Goal: Task Accomplishment & Management: Manage account settings

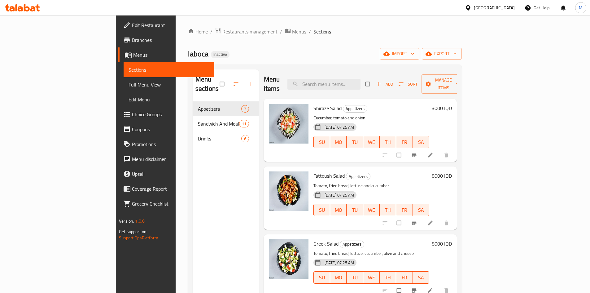
click at [222, 31] on span "Restaurants management" at bounding box center [249, 31] width 55 height 7
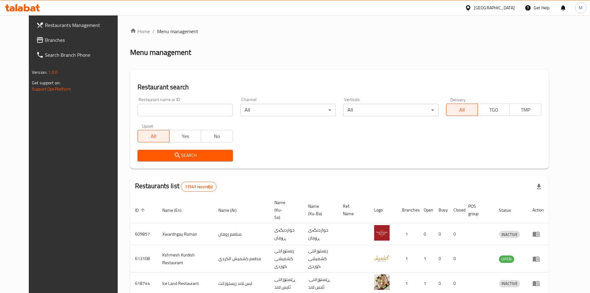
click at [174, 111] on input "search" at bounding box center [185, 110] width 95 height 12
type input "nun cafe"
click button "Search" at bounding box center [185, 155] width 95 height 11
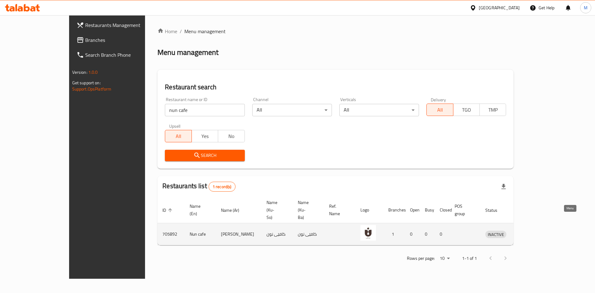
click at [526, 232] on icon "enhanced table" at bounding box center [522, 234] width 7 height 5
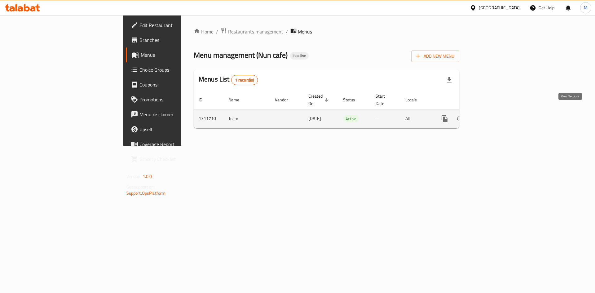
click at [493, 115] on icon "enhanced table" at bounding box center [488, 118] width 7 height 7
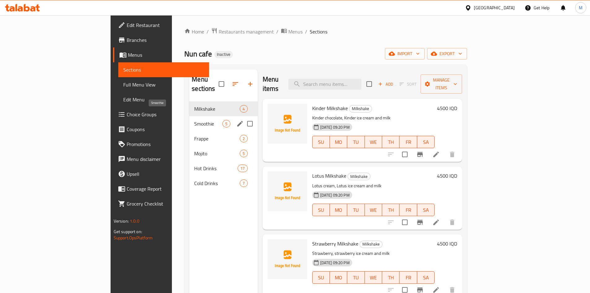
click at [194, 120] on span "Smoothie" at bounding box center [208, 123] width 28 height 7
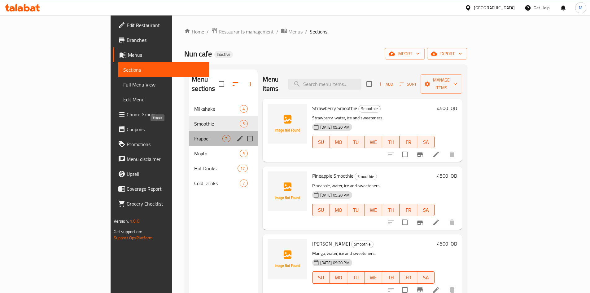
click at [194, 135] on span "Frappe" at bounding box center [208, 138] width 28 height 7
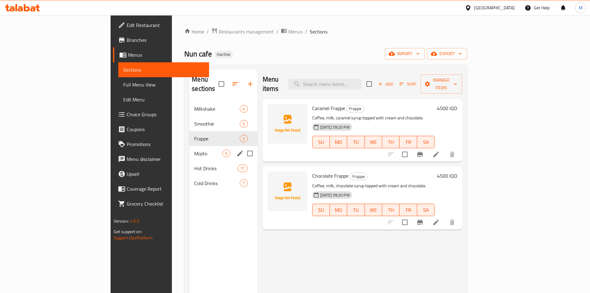
click at [194, 150] on span "Mojito" at bounding box center [208, 153] width 28 height 7
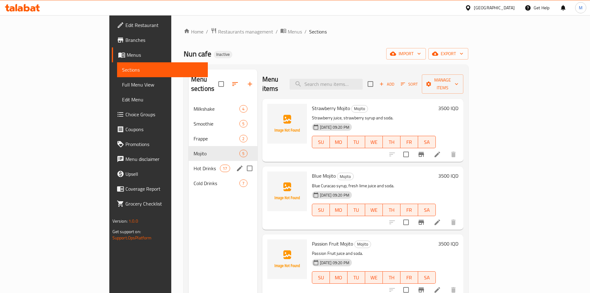
click at [194, 164] on span "Hot Drinks" at bounding box center [207, 167] width 26 height 7
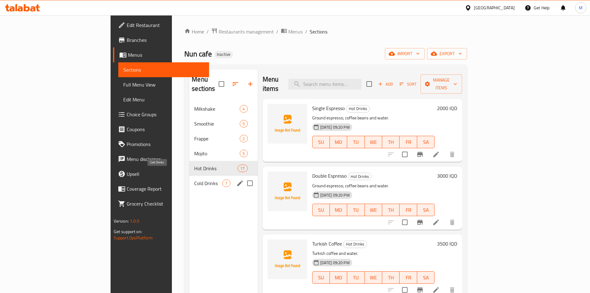
click at [194, 179] on span "Cold Drinks" at bounding box center [208, 182] width 28 height 7
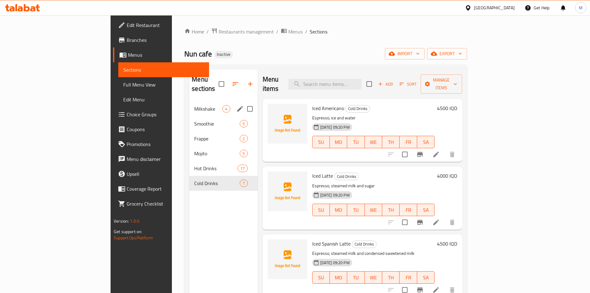
click at [189, 104] on div "Milkshake 4" at bounding box center [223, 108] width 68 height 15
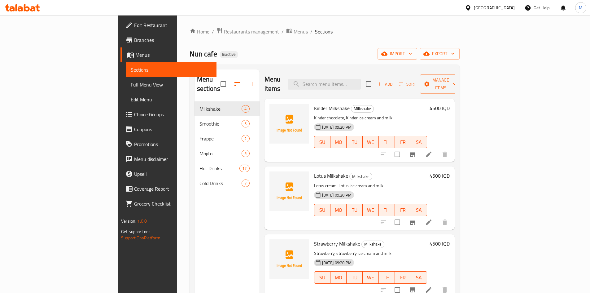
click at [314, 103] on span "Kinder Milkshake" at bounding box center [332, 107] width 36 height 9
copy h6 "Kinder Milkshake"
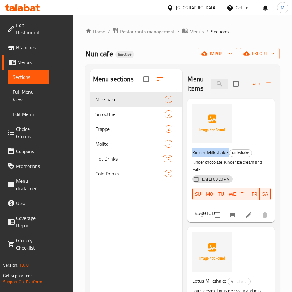
click at [211, 150] on span "Kinder Milkshake" at bounding box center [210, 152] width 36 height 9
click at [218, 156] on span "Kinder Milkshake" at bounding box center [210, 152] width 36 height 9
click at [218, 154] on span "Kinder Milkshake" at bounding box center [210, 152] width 36 height 9
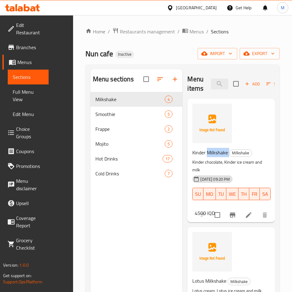
click at [218, 154] on span "Kinder Milkshake" at bounding box center [210, 152] width 36 height 9
click at [217, 156] on span "Kinder Milkshake" at bounding box center [210, 152] width 36 height 9
copy h6 "Kinder Milkshake"
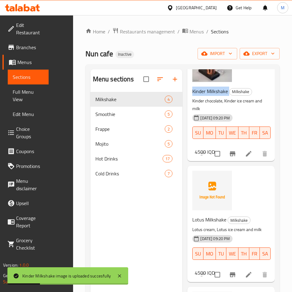
scroll to position [93, 0]
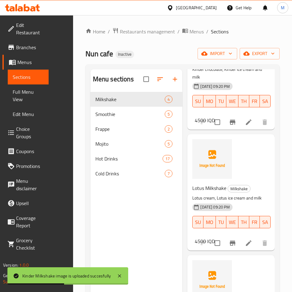
click at [217, 187] on span "Lotus Milkshake" at bounding box center [209, 188] width 34 height 9
copy h6 "Lotus Milkshake"
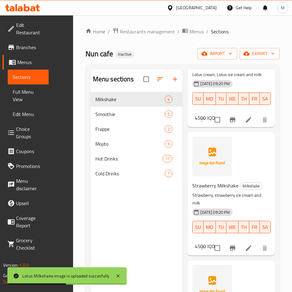
scroll to position [217, 0]
click at [208, 190] on span "Strawberry Milkshake" at bounding box center [215, 185] width 46 height 9
copy h6 "Strawberry Milkshake"
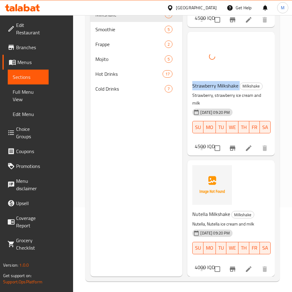
scroll to position [87, 0]
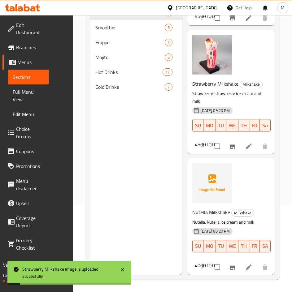
click at [216, 210] on span "Nutella Milkshake" at bounding box center [211, 212] width 38 height 9
copy h6 "Nutella Milkshake"
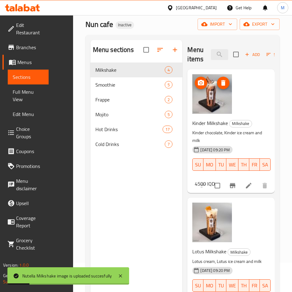
scroll to position [0, 0]
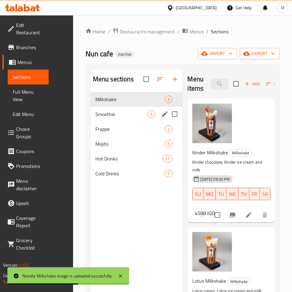
click at [117, 114] on span "Smoothie" at bounding box center [121, 114] width 52 height 7
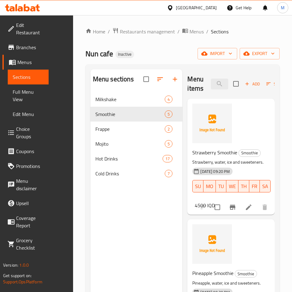
click at [214, 153] on span "Strawberry Smoothie" at bounding box center [214, 152] width 45 height 9
copy h6 "Strawberry Smoothie"
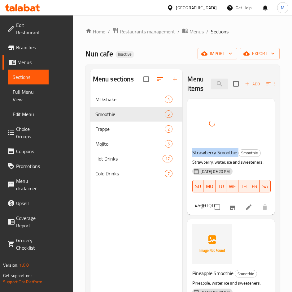
click at [222, 157] on span "Strawberry Smoothie" at bounding box center [214, 152] width 45 height 9
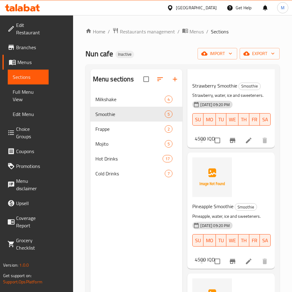
scroll to position [124, 0]
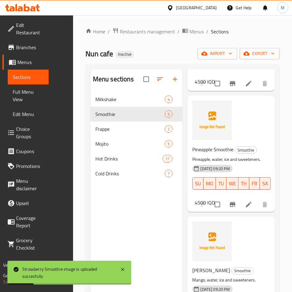
click at [210, 154] on span "Pineapple Smoothie" at bounding box center [212, 149] width 41 height 9
copy h6 "Pineapple Smoothie"
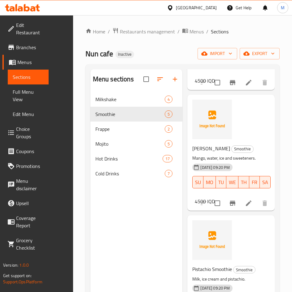
scroll to position [248, 0]
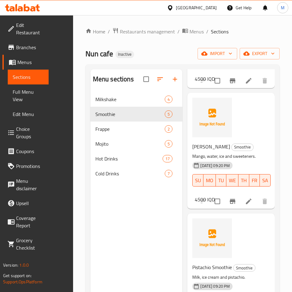
click at [212, 151] on span "[PERSON_NAME]" at bounding box center [211, 146] width 38 height 9
copy h6 "[PERSON_NAME]"
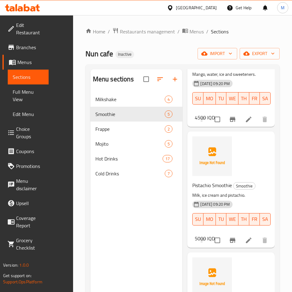
scroll to position [372, 0]
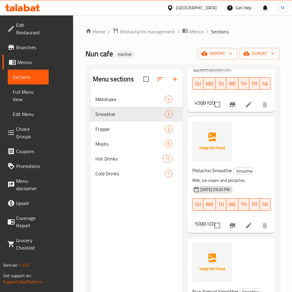
click at [209, 166] on span "Pistachio Smoothie" at bounding box center [212, 170] width 40 height 9
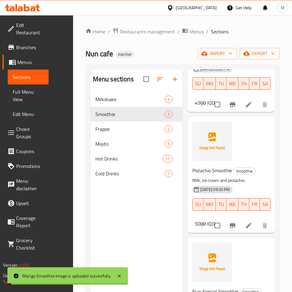
click at [209, 166] on span "Pistachio Smoothie" at bounding box center [212, 170] width 40 height 9
copy h6 "Pistachio Smoothie"
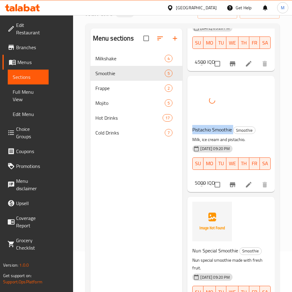
scroll to position [87, 0]
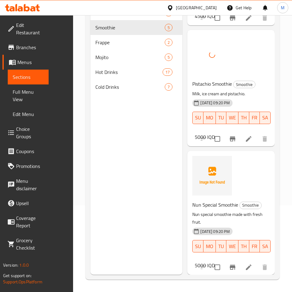
click at [218, 200] on span "Nun Special Smoothie" at bounding box center [215, 204] width 46 height 9
copy h6 "Nun Special Smoothie"
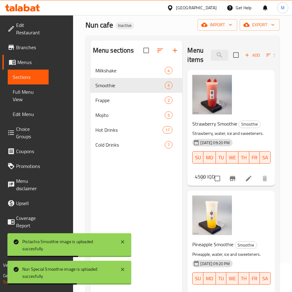
scroll to position [0, 0]
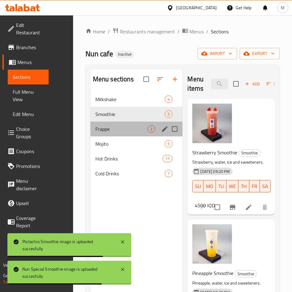
click at [107, 125] on div "Frappe 2" at bounding box center [136, 129] width 92 height 15
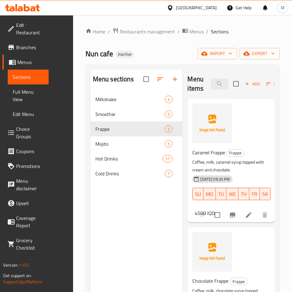
click at [208, 153] on span "Caramel Frappe" at bounding box center [208, 152] width 33 height 9
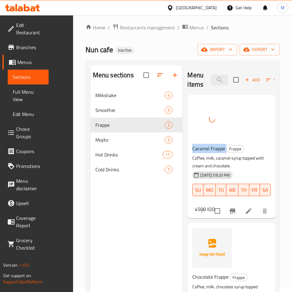
scroll to position [62, 0]
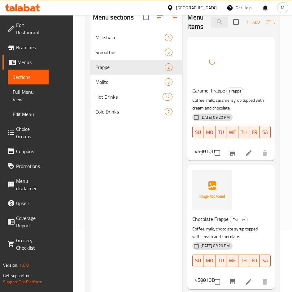
click at [209, 216] on span "Chocolate Frappe" at bounding box center [210, 219] width 36 height 9
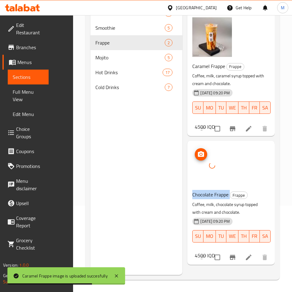
scroll to position [87, 0]
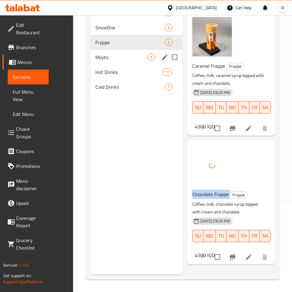
click at [114, 55] on span "Mojito" at bounding box center [121, 57] width 52 height 7
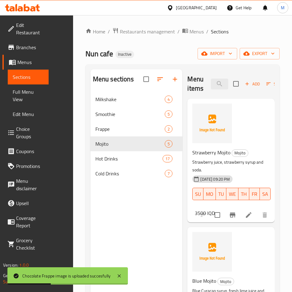
click at [216, 152] on span "Strawberry Mojito" at bounding box center [211, 152] width 38 height 9
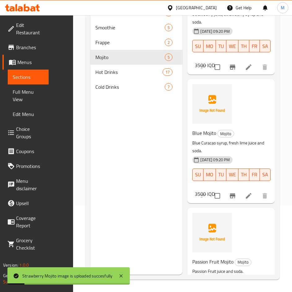
scroll to position [62, 0]
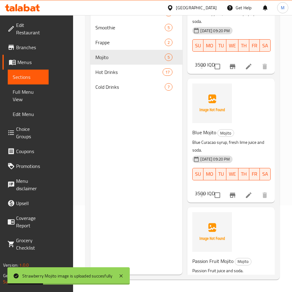
click at [208, 131] on span "Blue Mojito" at bounding box center [204, 132] width 24 height 9
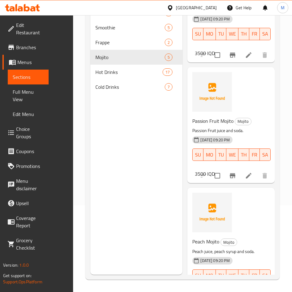
scroll to position [155, 0]
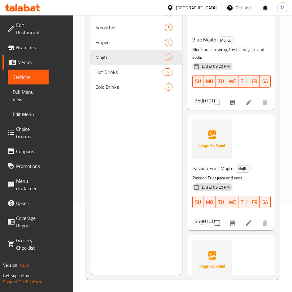
click at [219, 171] on span "Passion Fruit Mojito" at bounding box center [212, 168] width 41 height 9
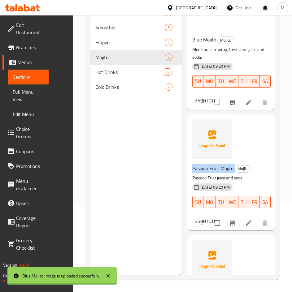
click at [219, 171] on span "Passion Fruit Mojito" at bounding box center [212, 168] width 41 height 9
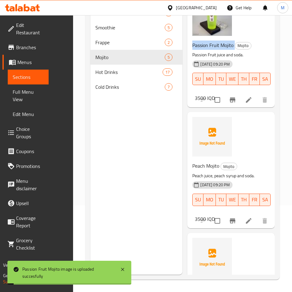
scroll to position [279, 0]
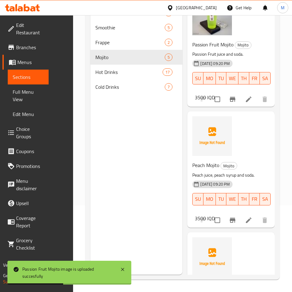
click at [208, 167] on span "Peach Mojito" at bounding box center [205, 165] width 27 height 9
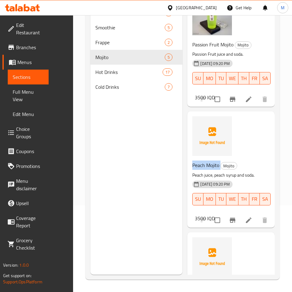
click at [202, 166] on span "Peach Mojito" at bounding box center [205, 165] width 27 height 9
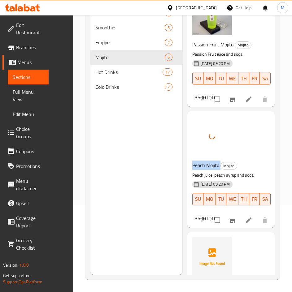
scroll to position [357, 0]
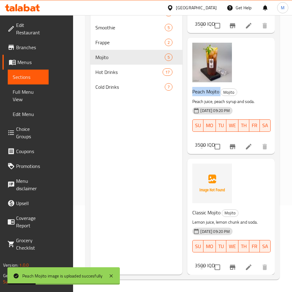
click at [208, 210] on span "Classic Mojito" at bounding box center [206, 212] width 28 height 9
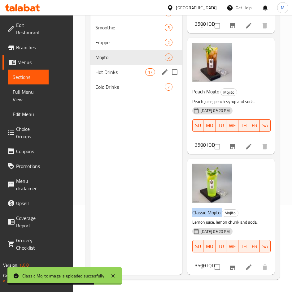
click at [122, 74] on span "Hot Drinks" at bounding box center [120, 71] width 50 height 7
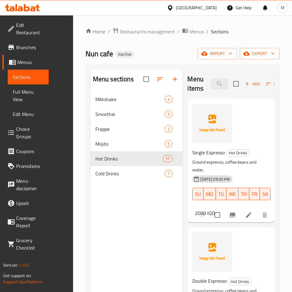
click at [205, 155] on span "Single Espresso" at bounding box center [208, 152] width 33 height 9
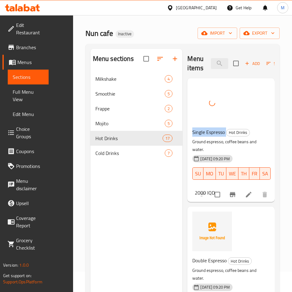
scroll to position [87, 0]
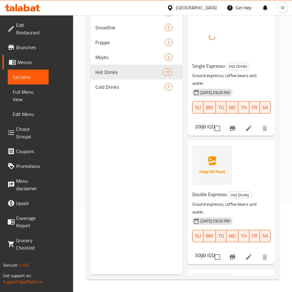
click at [211, 195] on span "Double Espresso" at bounding box center [209, 194] width 34 height 9
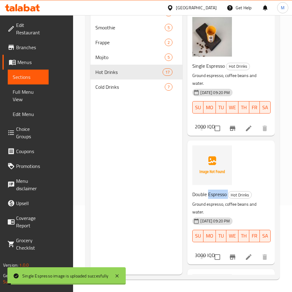
click at [211, 195] on span "Double Espresso" at bounding box center [209, 194] width 34 height 9
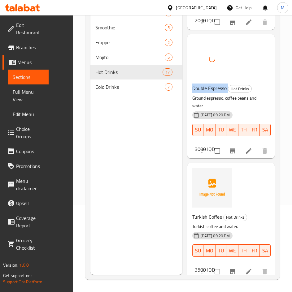
scroll to position [124, 0]
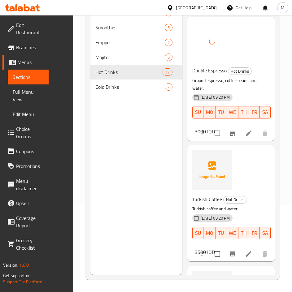
click at [212, 201] on span "Turkish Coffee" at bounding box center [207, 199] width 30 height 9
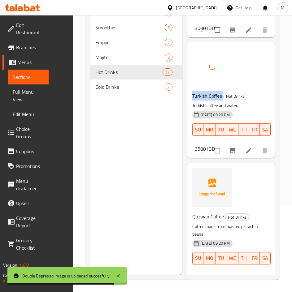
scroll to position [248, 0]
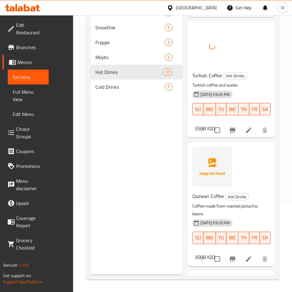
click at [212, 199] on span "Qazwan Coffee" at bounding box center [208, 196] width 32 height 9
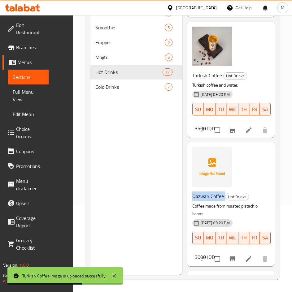
click at [208, 198] on span "Qazwan Coffee" at bounding box center [208, 196] width 32 height 9
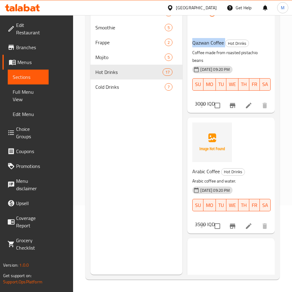
scroll to position [403, 0]
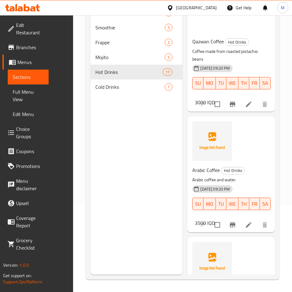
click at [208, 169] on span "Arabic Coffee" at bounding box center [206, 170] width 28 height 9
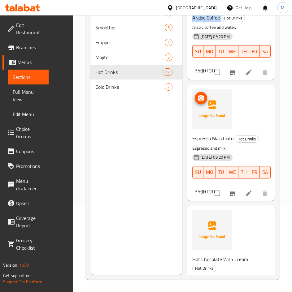
scroll to position [557, 0]
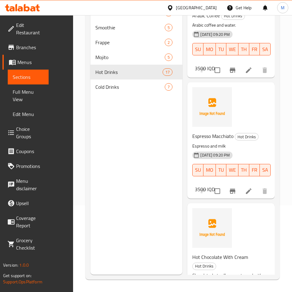
click at [216, 137] on span "Espresso Macchiato" at bounding box center [212, 136] width 41 height 9
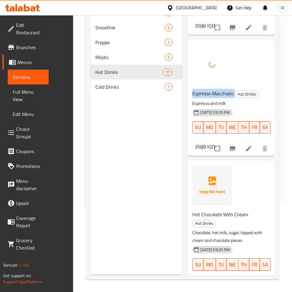
scroll to position [650, 0]
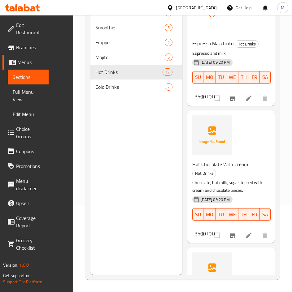
click at [210, 165] on span "Hot Chocolate With Cream" at bounding box center [220, 164] width 56 height 9
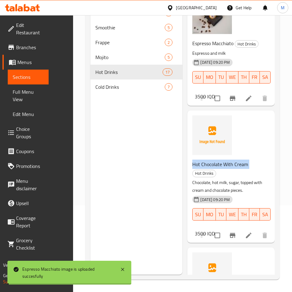
click at [210, 165] on span "Hot Chocolate With Cream" at bounding box center [220, 164] width 56 height 9
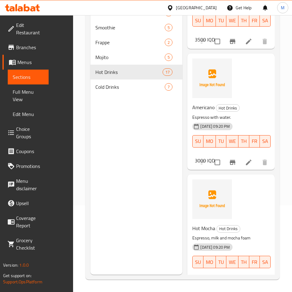
scroll to position [867, 0]
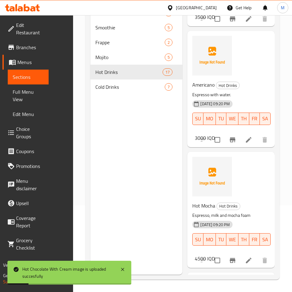
click at [202, 82] on span "Americano" at bounding box center [203, 84] width 22 height 9
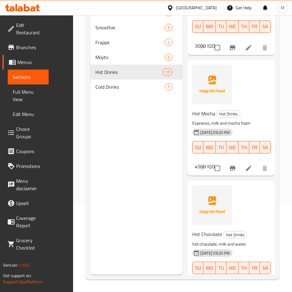
scroll to position [960, 0]
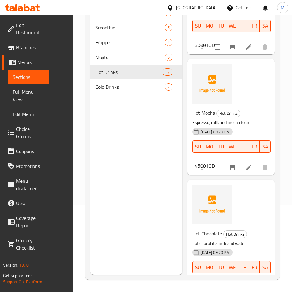
click at [205, 107] on div "Hot Mocha Hot Drinks Espresso, milk and mocha foam [DATE] 09:20 PM SU MO TU WE …" at bounding box center [228, 135] width 77 height 58
click at [203, 111] on span "Hot Mocha" at bounding box center [203, 112] width 23 height 9
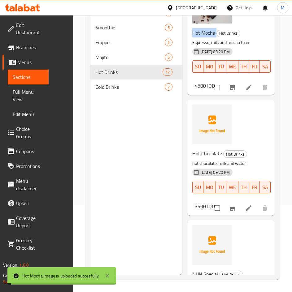
scroll to position [1053, 0]
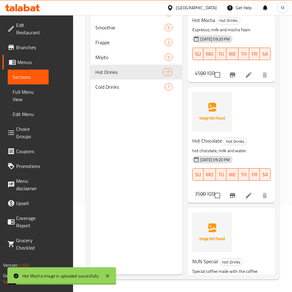
click at [202, 140] on span "Hot Chocolate" at bounding box center [207, 140] width 30 height 9
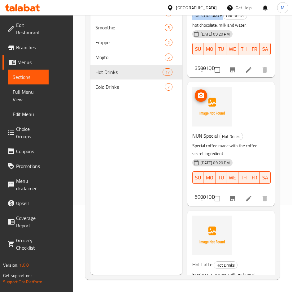
scroll to position [1208, 0]
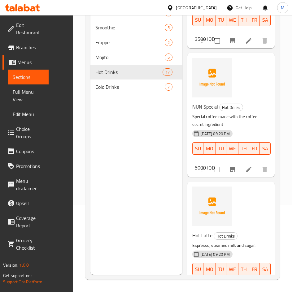
click at [204, 103] on span "NUN Special" at bounding box center [205, 106] width 26 height 9
click at [203, 107] on span "NUN Special" at bounding box center [205, 106] width 26 height 9
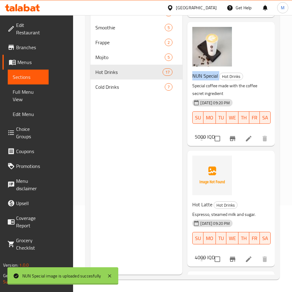
scroll to position [1332, 0]
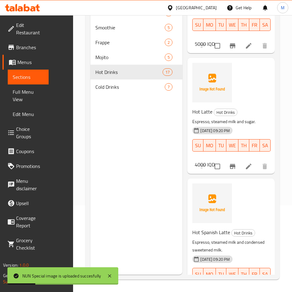
click at [202, 110] on span "Hot Latte" at bounding box center [202, 111] width 20 height 9
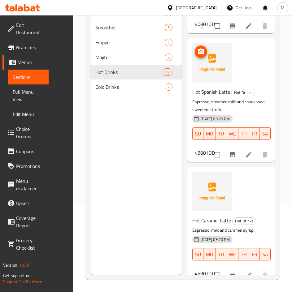
scroll to position [1487, 0]
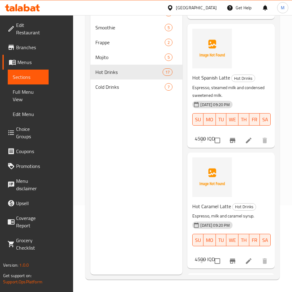
click at [205, 82] on span "Hot Spanish Latte" at bounding box center [211, 77] width 38 height 9
click at [205, 80] on span "Hot Spanish Latte" at bounding box center [211, 77] width 38 height 9
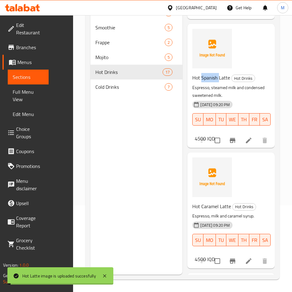
click at [205, 80] on span "Hot Spanish Latte" at bounding box center [211, 77] width 38 height 9
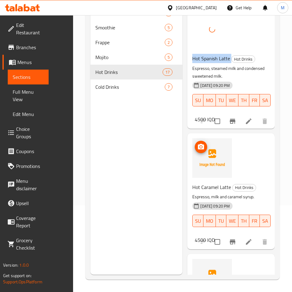
scroll to position [1549, 0]
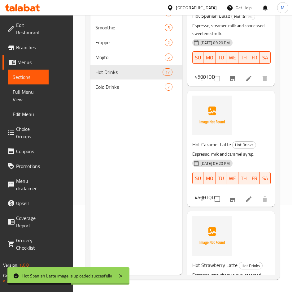
click at [202, 143] on span "Hot Caramel Latte" at bounding box center [211, 144] width 39 height 9
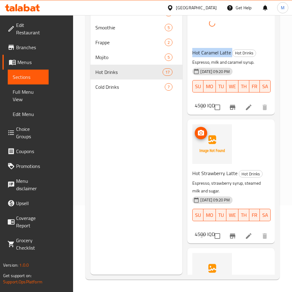
scroll to position [1642, 0]
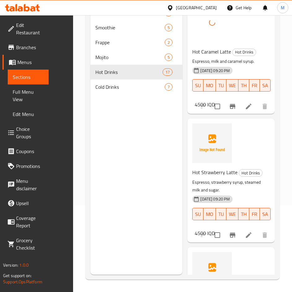
click at [212, 173] on span "Hot Strawberry Latte" at bounding box center [214, 172] width 45 height 9
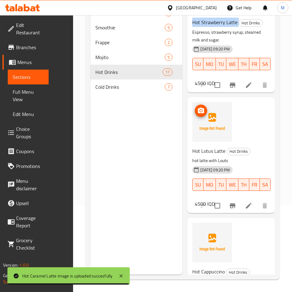
scroll to position [1796, 0]
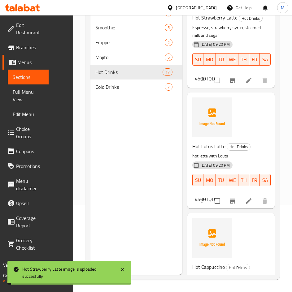
click at [212, 160] on p "hot latte with Louts" at bounding box center [228, 156] width 72 height 8
click at [210, 151] on span "Hot Lotus Latte" at bounding box center [208, 146] width 33 height 9
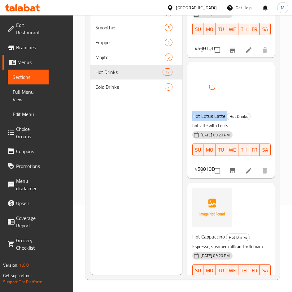
scroll to position [1872, 0]
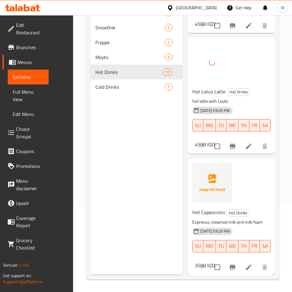
click at [216, 208] on span "Hot Cappuccino" at bounding box center [208, 212] width 33 height 9
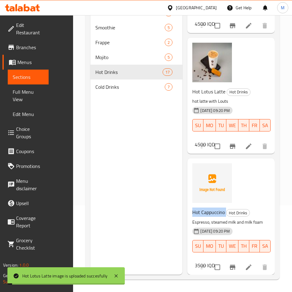
click at [216, 208] on span "Hot Cappuccino" at bounding box center [208, 212] width 33 height 9
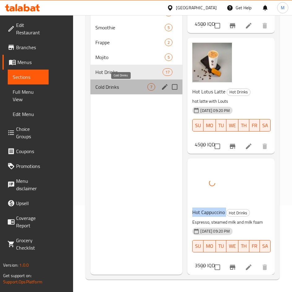
click at [110, 89] on span "Cold Drinks" at bounding box center [121, 86] width 52 height 7
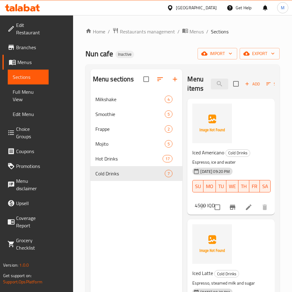
click at [202, 146] on div "Iced Americano Cold Drinks Espresso, ice and water [DATE] 09:20 PM SU MO TU WE …" at bounding box center [228, 175] width 77 height 58
click at [204, 154] on span "Iced Americano" at bounding box center [208, 152] width 32 height 9
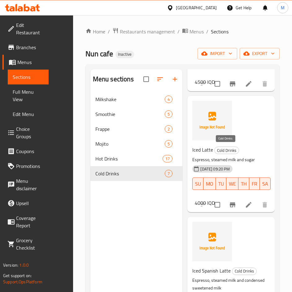
scroll to position [124, 0]
click at [206, 147] on span "Iced Latte" at bounding box center [202, 149] width 21 height 9
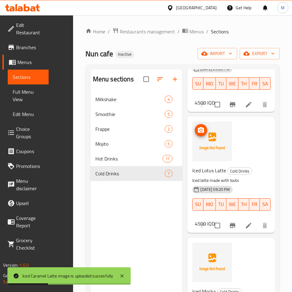
scroll to position [615, 0]
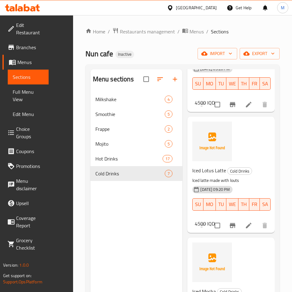
click at [209, 168] on span "Iced Lotus Latte" at bounding box center [209, 170] width 34 height 9
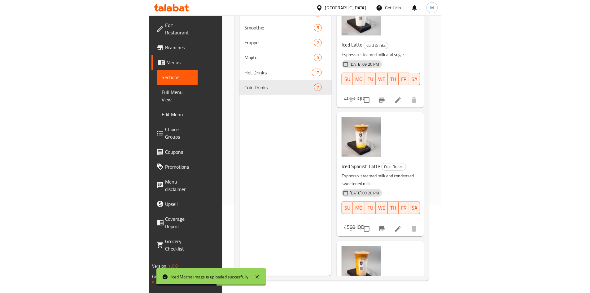
scroll to position [58, 0]
